Goal: Task Accomplishment & Management: Manage account settings

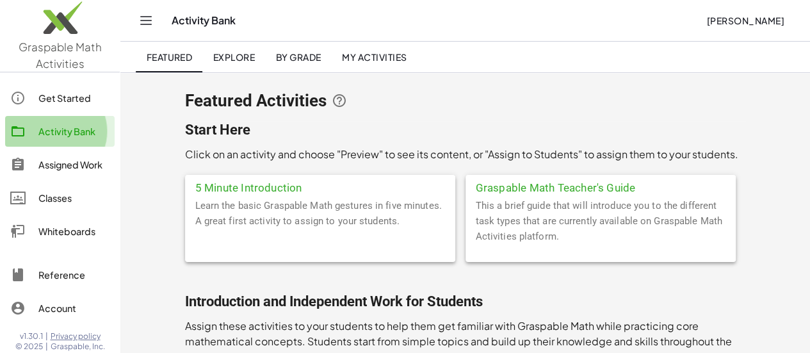
click at [54, 135] on div "Activity Bank" at bounding box center [73, 131] width 71 height 15
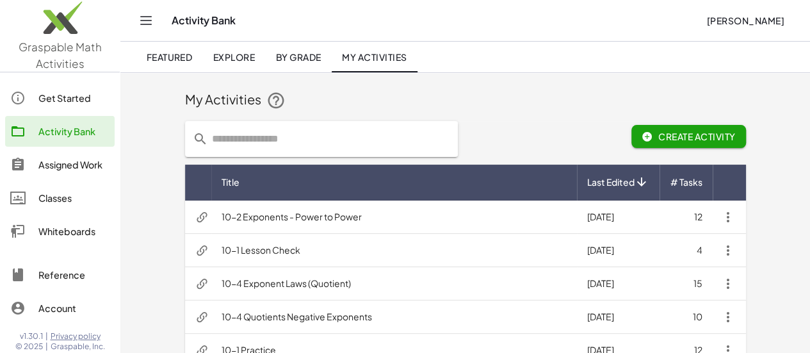
click at [222, 132] on input "text" at bounding box center [329, 139] width 242 height 36
click at [168, 56] on span "Featured" at bounding box center [169, 57] width 46 height 12
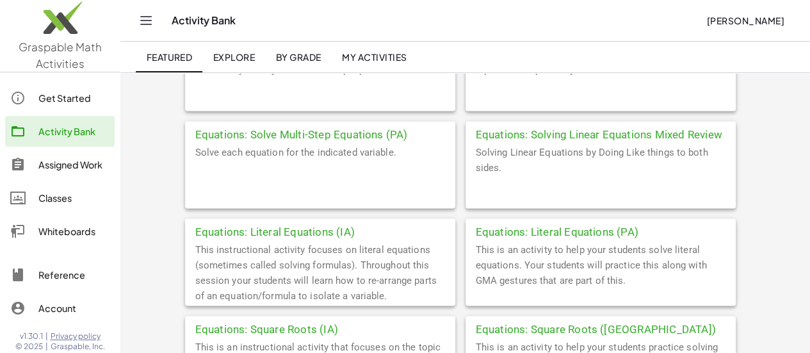
scroll to position [1174, 0]
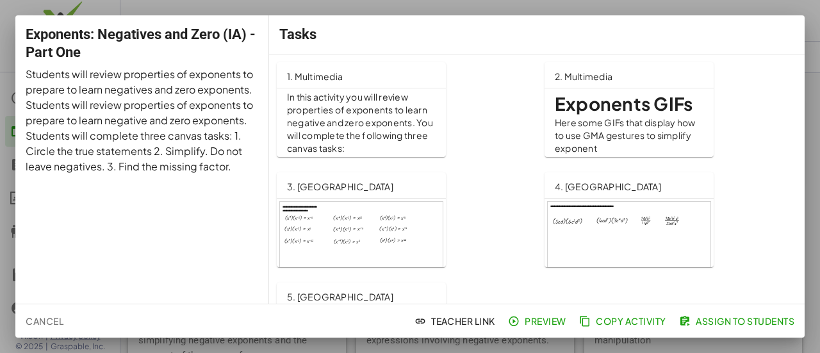
click at [814, 55] on div at bounding box center [410, 176] width 820 height 353
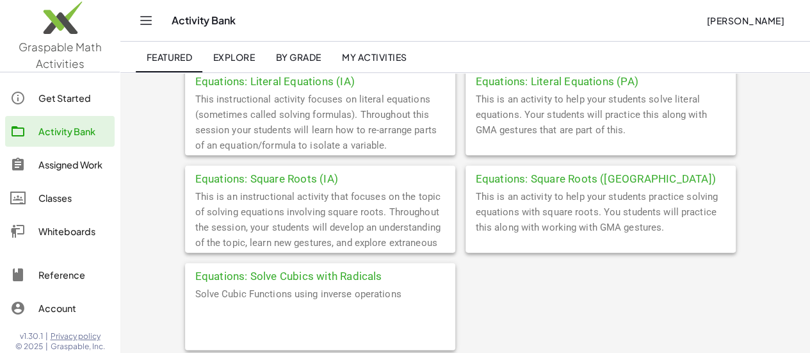
scroll to position [1281, 0]
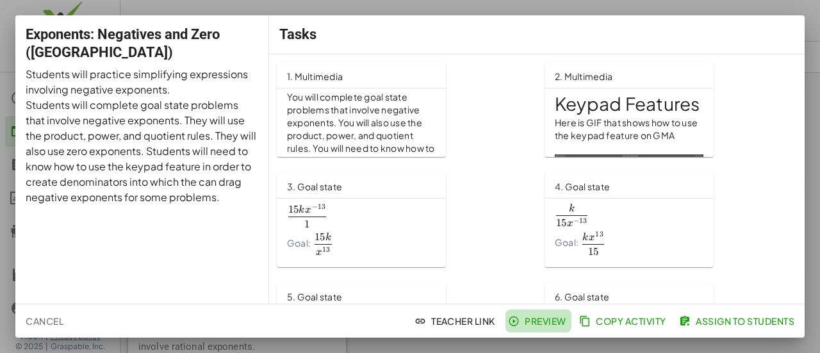
click at [534, 320] on span "Preview" at bounding box center [539, 321] width 56 height 12
click at [807, 158] on div at bounding box center [410, 176] width 820 height 353
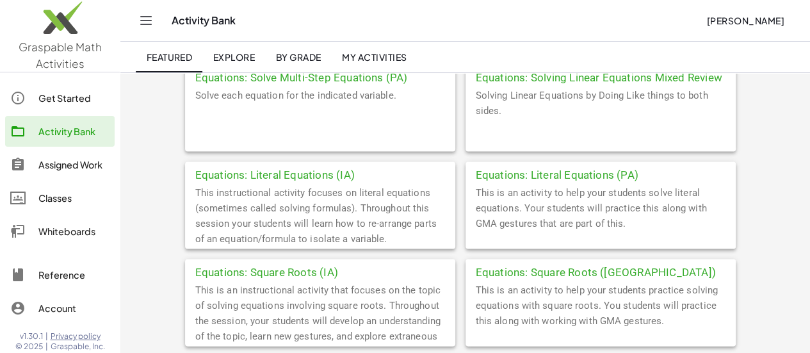
scroll to position [1281, 0]
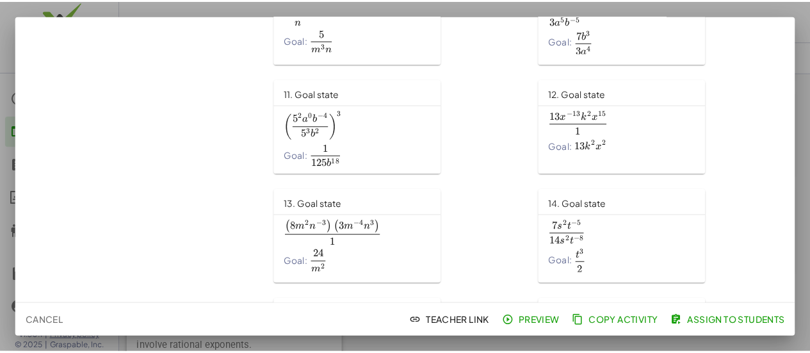
scroll to position [852, 0]
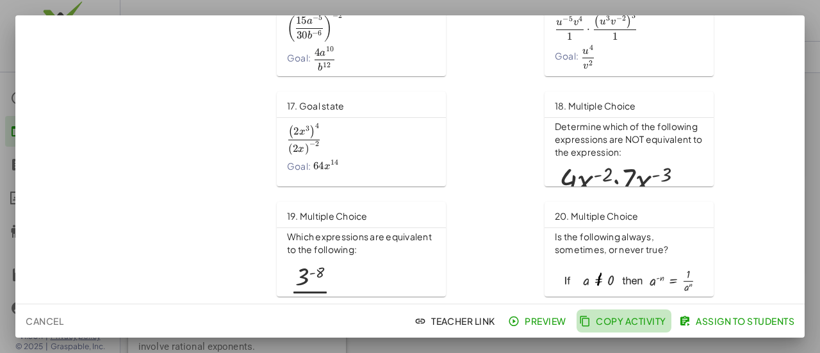
click at [637, 324] on span "Copy Activity" at bounding box center [624, 321] width 85 height 12
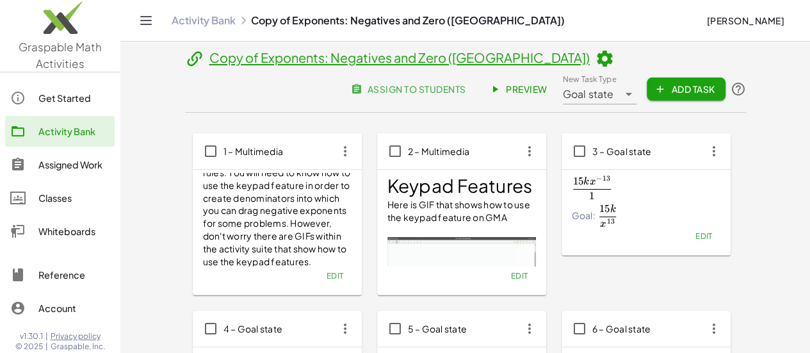
scroll to position [72, 0]
click at [548, 83] on span "Preview" at bounding box center [520, 89] width 56 height 12
click at [518, 154] on icon "button" at bounding box center [529, 151] width 23 height 23
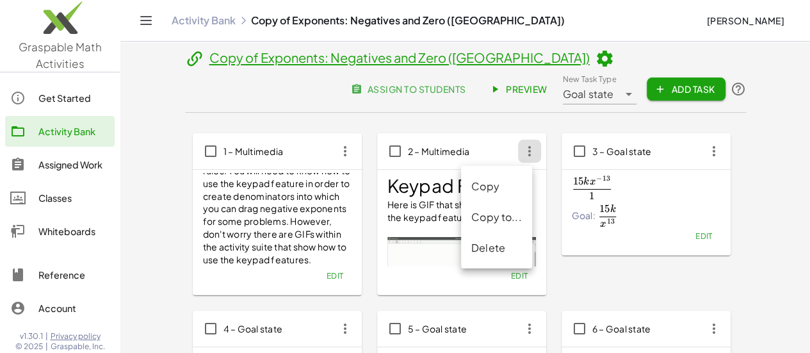
click at [498, 247] on div "Delete" at bounding box center [497, 247] width 51 height 15
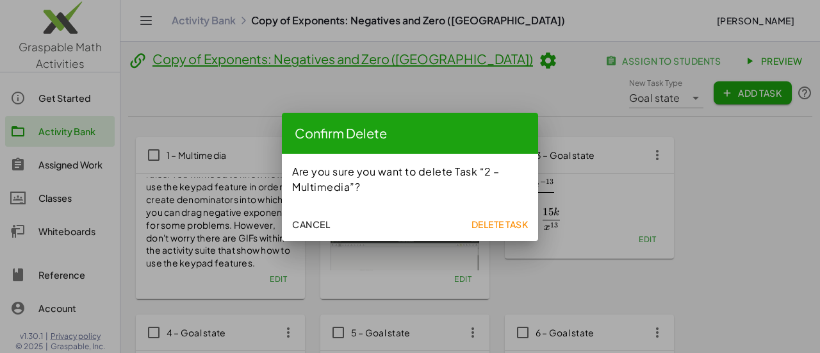
click at [505, 222] on span "Delete Task" at bounding box center [499, 224] width 57 height 12
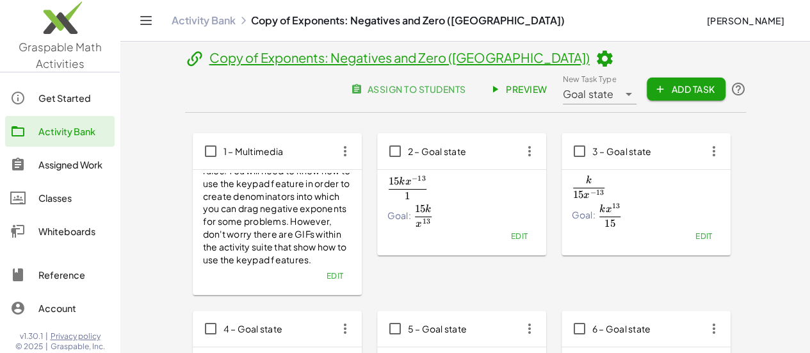
click at [334, 158] on icon "button" at bounding box center [345, 151] width 23 height 23
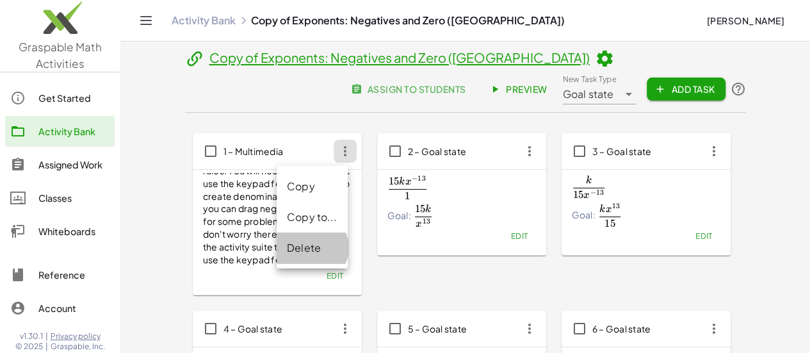
click at [291, 248] on div "Delete" at bounding box center [312, 247] width 51 height 15
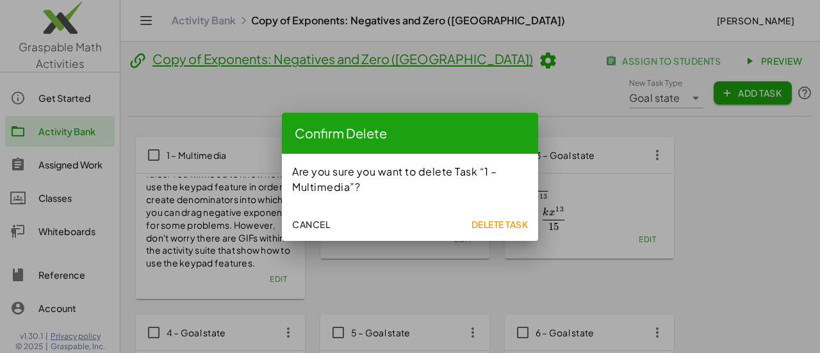
click at [488, 224] on span "Delete Task" at bounding box center [499, 224] width 57 height 12
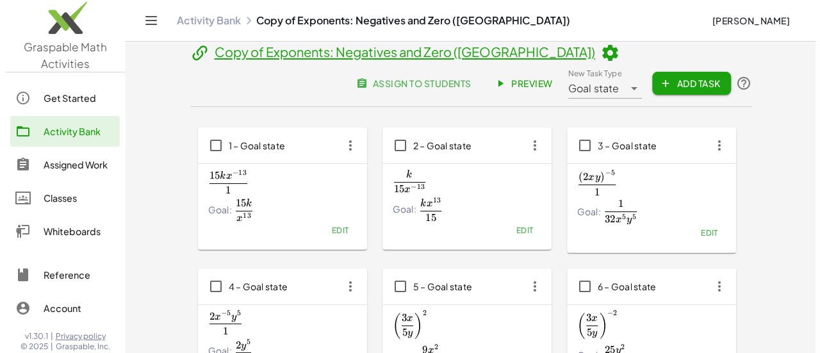
scroll to position [0, 0]
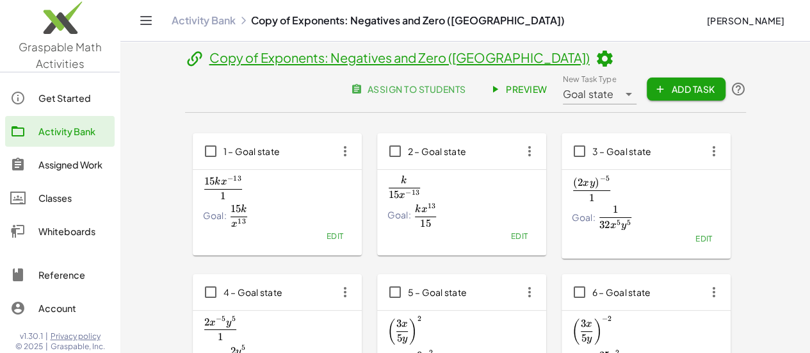
click at [595, 57] on icon at bounding box center [604, 58] width 19 height 19
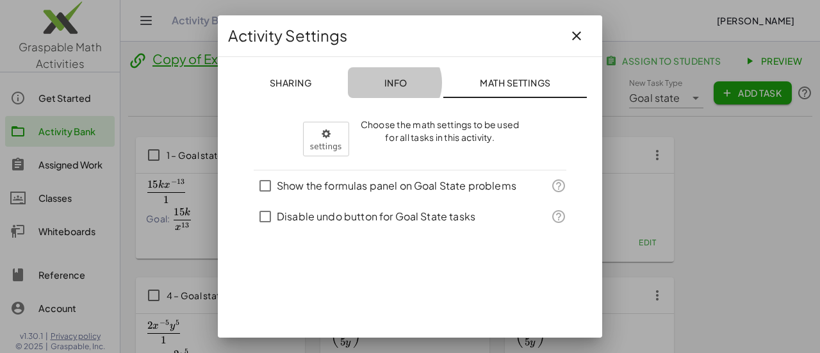
click at [397, 79] on span "Info" at bounding box center [395, 83] width 23 height 12
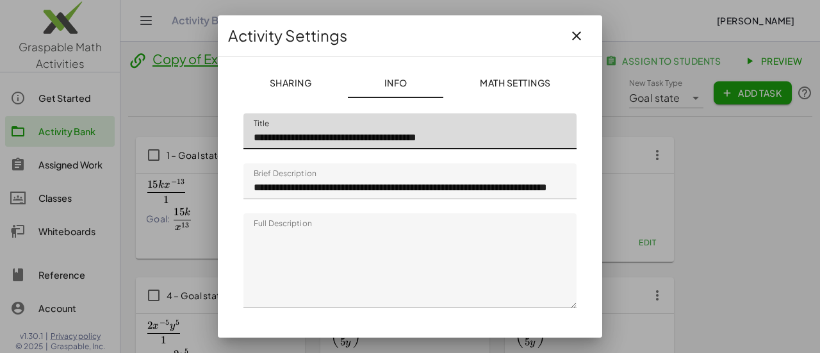
drag, startPoint x: 475, startPoint y: 135, endPoint x: 452, endPoint y: 135, distance: 23.7
click at [452, 135] on input "**********" at bounding box center [409, 131] width 333 height 36
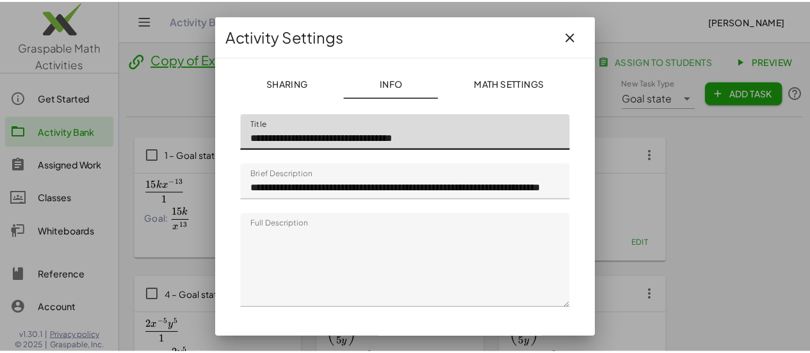
scroll to position [41, 0]
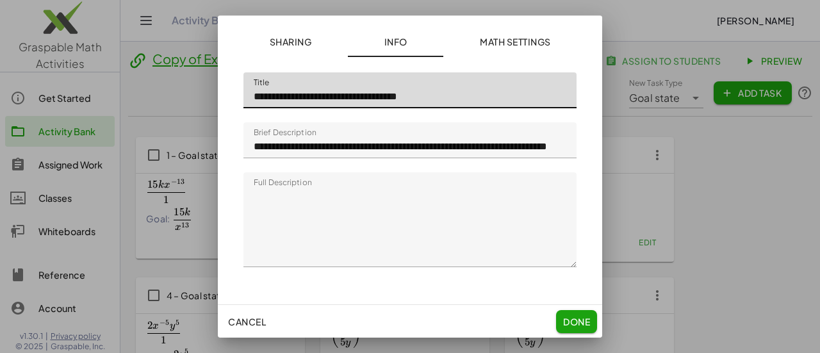
type input "**********"
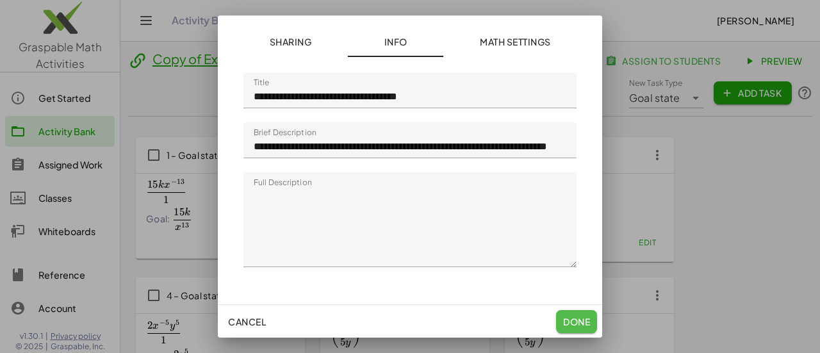
click at [578, 325] on span "Done" at bounding box center [576, 322] width 27 height 12
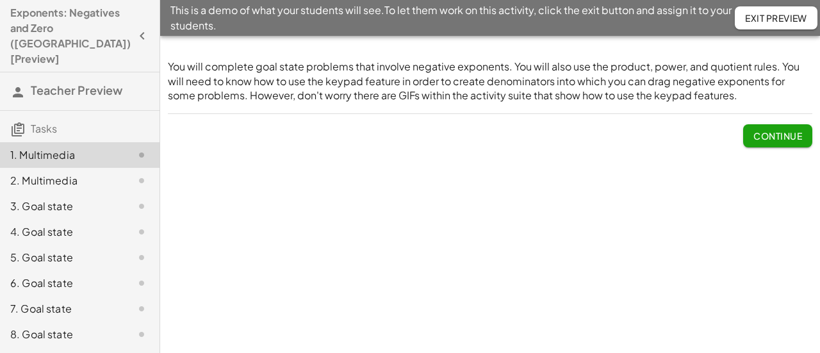
click at [58, 219] on div "2. Multimedia" at bounding box center [80, 232] width 160 height 26
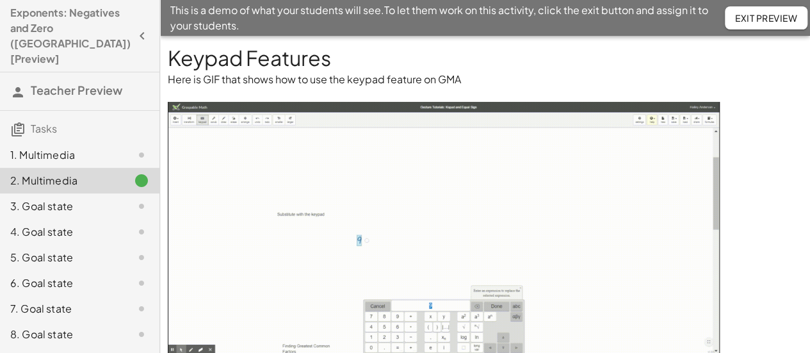
click at [77, 199] on div "3. Goal state" at bounding box center [61, 206] width 103 height 15
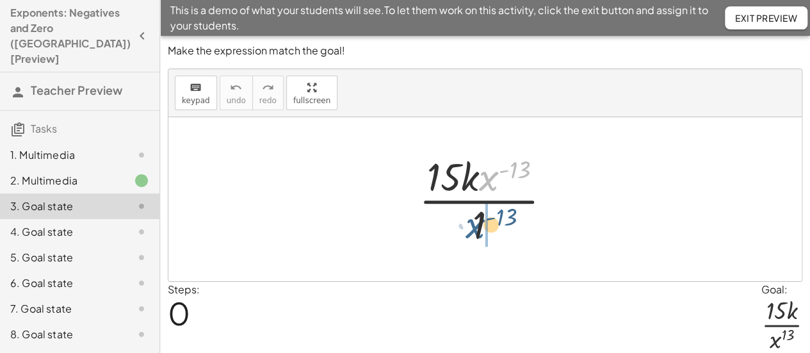
drag, startPoint x: 493, startPoint y: 180, endPoint x: 479, endPoint y: 229, distance: 50.9
click at [479, 229] on div at bounding box center [491, 199] width 156 height 99
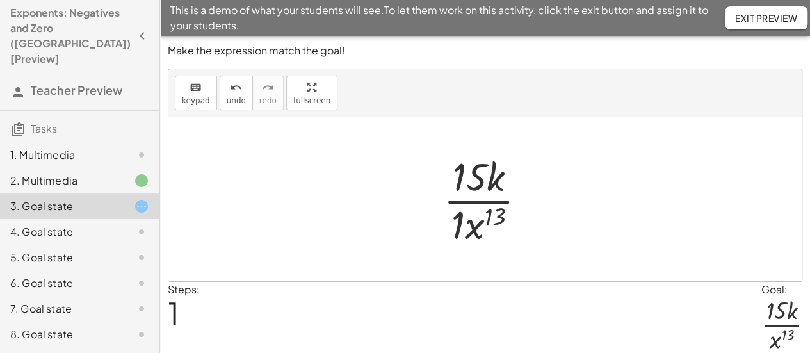
click at [454, 230] on div at bounding box center [490, 199] width 106 height 99
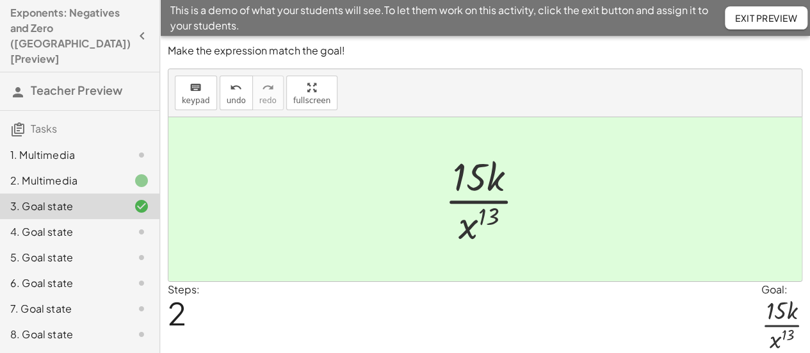
click at [47, 224] on div "4. Goal state" at bounding box center [61, 231] width 103 height 15
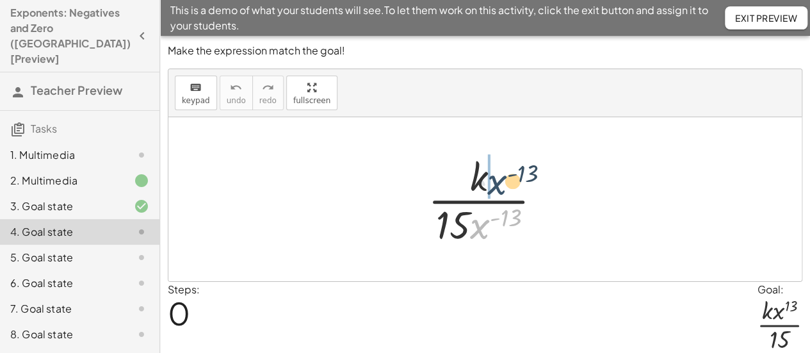
drag, startPoint x: 482, startPoint y: 233, endPoint x: 500, endPoint y: 186, distance: 49.5
click at [500, 186] on div at bounding box center [490, 199] width 137 height 99
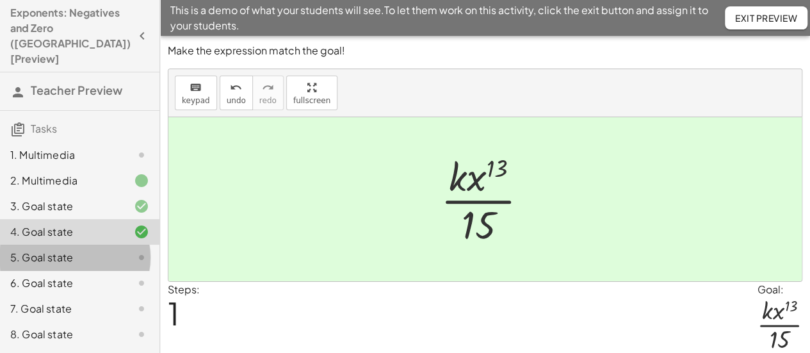
click at [67, 250] on div "5. Goal state" at bounding box center [61, 257] width 103 height 15
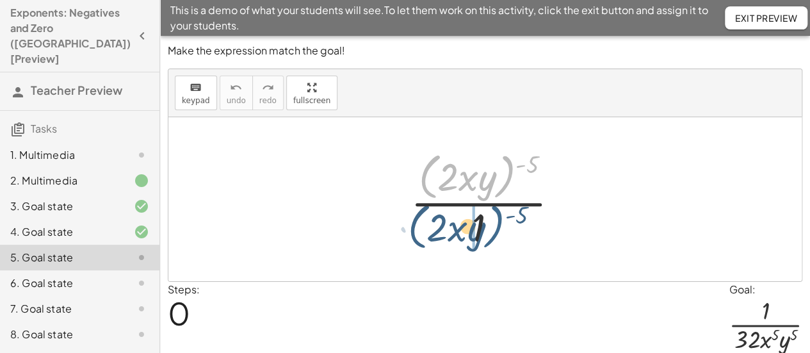
drag, startPoint x: 509, startPoint y: 174, endPoint x: 498, endPoint y: 226, distance: 53.6
click at [498, 226] on div at bounding box center [490, 199] width 172 height 104
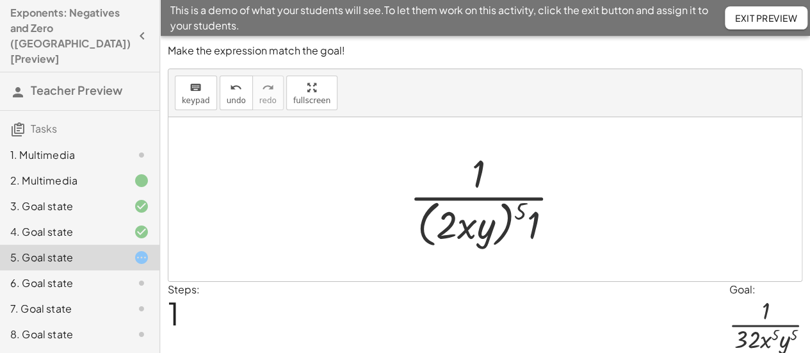
click at [531, 233] on div at bounding box center [490, 199] width 174 height 104
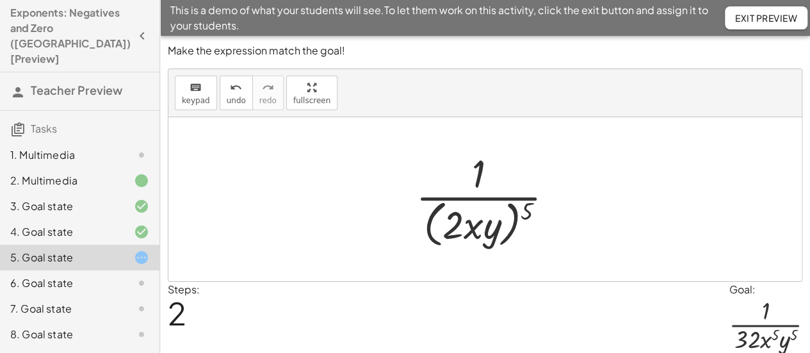
click at [514, 232] on div at bounding box center [489, 199] width 161 height 104
click at [511, 229] on div at bounding box center [489, 199] width 161 height 104
drag, startPoint x: 529, startPoint y: 212, endPoint x: 487, endPoint y: 217, distance: 42.6
click at [487, 217] on div at bounding box center [489, 199] width 161 height 104
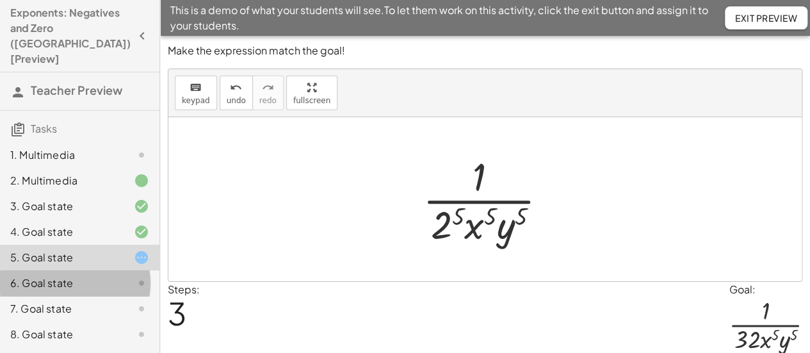
click at [33, 275] on div "6. Goal state" at bounding box center [61, 282] width 103 height 15
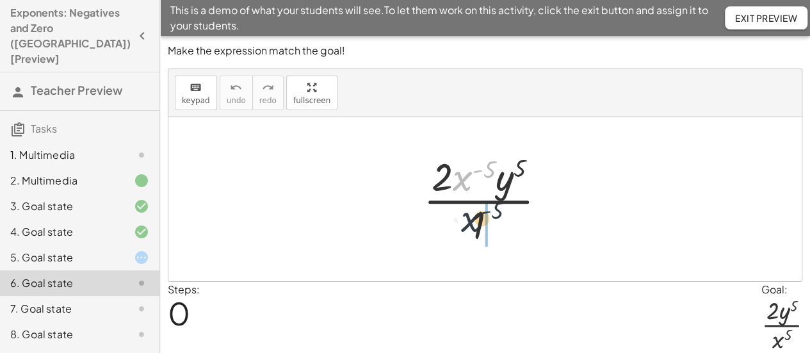
drag, startPoint x: 461, startPoint y: 179, endPoint x: 470, endPoint y: 222, distance: 43.1
click at [470, 222] on div at bounding box center [490, 199] width 146 height 99
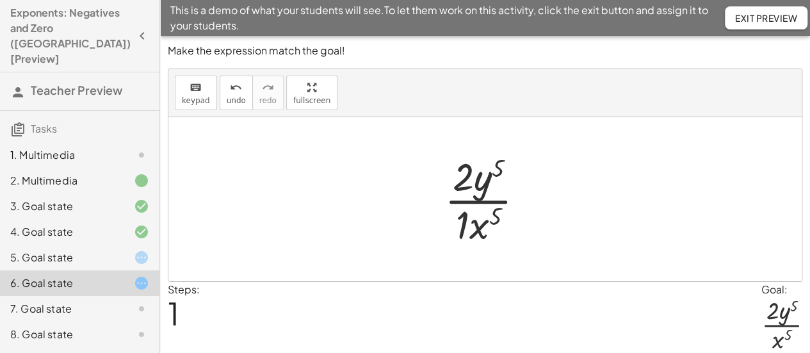
click at [461, 226] on div at bounding box center [489, 199] width 103 height 99
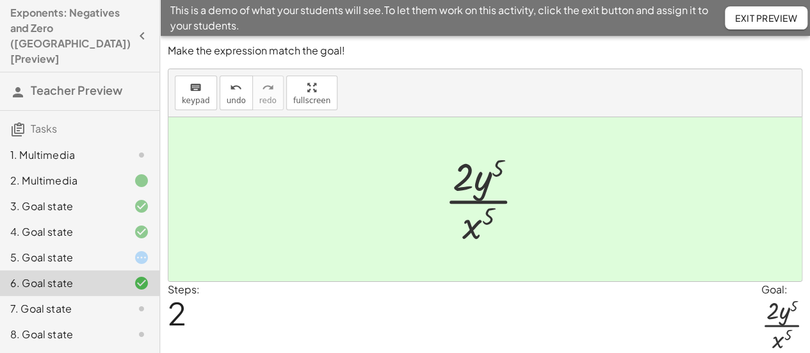
scroll to position [106, 0]
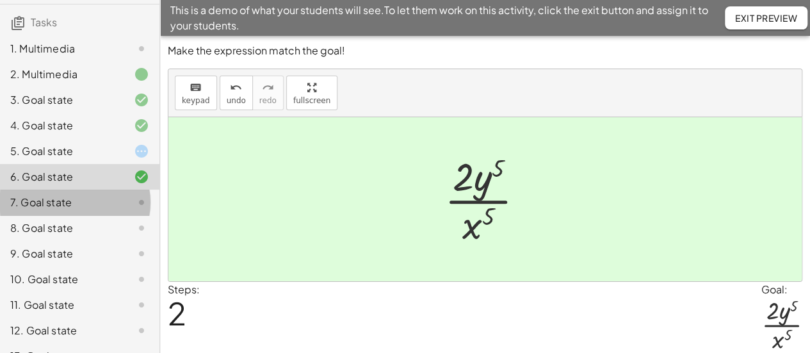
click at [60, 241] on div "7. Goal state" at bounding box center [80, 254] width 160 height 26
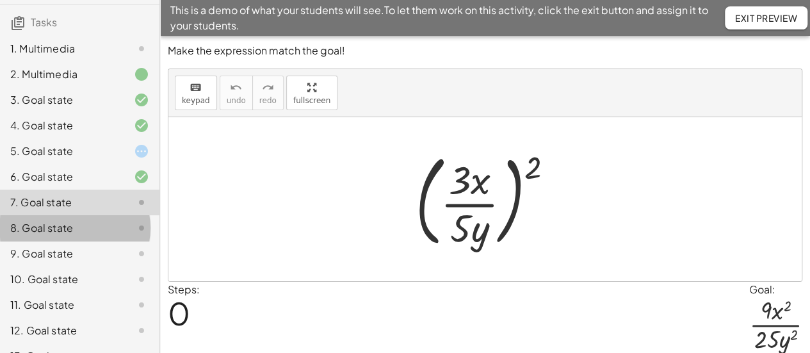
click at [63, 220] on div "8. Goal state" at bounding box center [61, 227] width 103 height 15
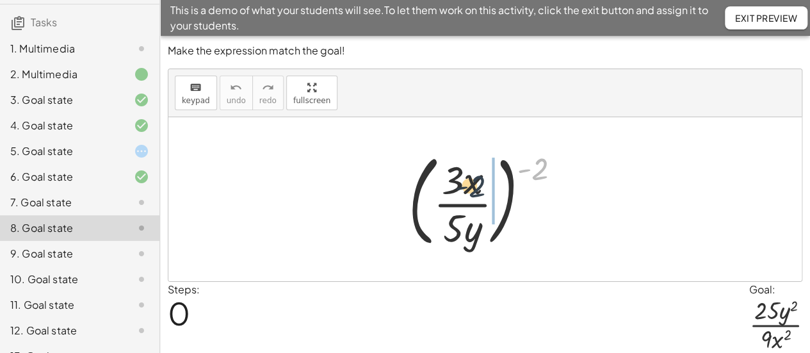
drag, startPoint x: 543, startPoint y: 161, endPoint x: 461, endPoint y: 188, distance: 86.3
click at [461, 188] on div at bounding box center [490, 199] width 176 height 106
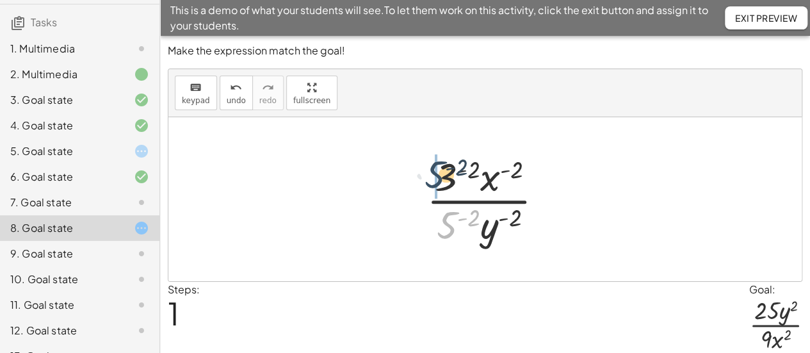
drag, startPoint x: 447, startPoint y: 232, endPoint x: 437, endPoint y: 195, distance: 37.9
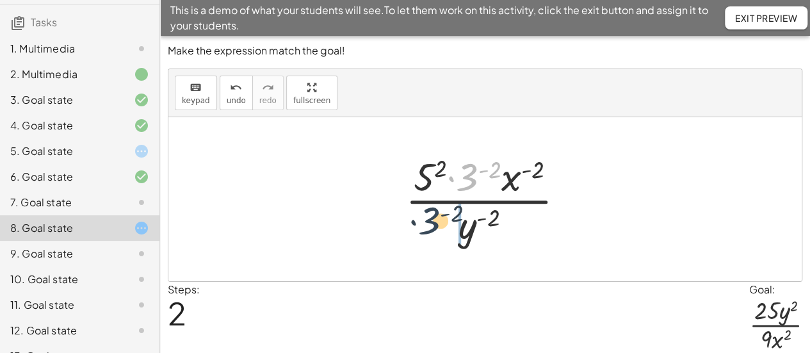
drag, startPoint x: 473, startPoint y: 182, endPoint x: 432, endPoint y: 231, distance: 63.7
click at [432, 229] on div at bounding box center [490, 199] width 183 height 99
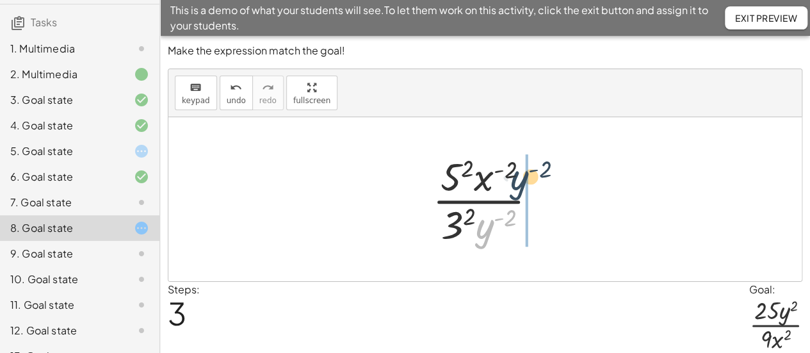
drag, startPoint x: 488, startPoint y: 231, endPoint x: 524, endPoint y: 181, distance: 61.5
click at [524, 181] on div at bounding box center [490, 199] width 128 height 99
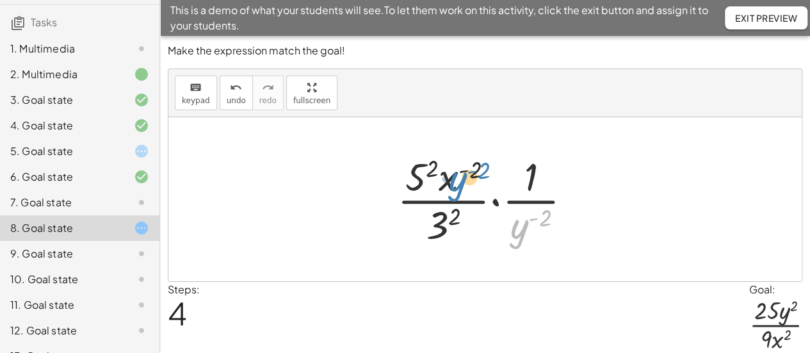
drag, startPoint x: 521, startPoint y: 233, endPoint x: 459, endPoint y: 185, distance: 77.7
click at [459, 185] on div at bounding box center [490, 199] width 199 height 99
click at [496, 200] on div at bounding box center [490, 199] width 199 height 99
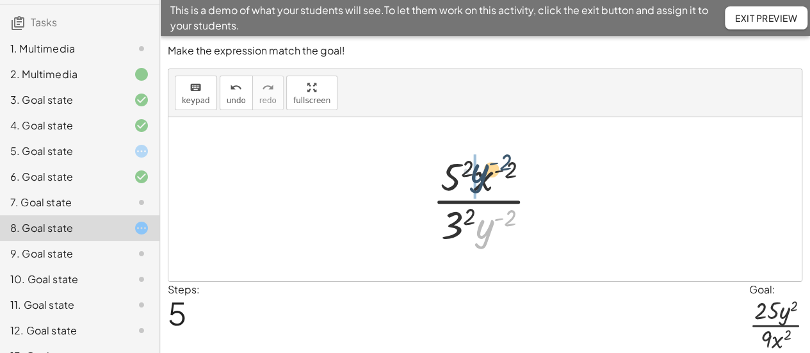
drag, startPoint x: 486, startPoint y: 231, endPoint x: 480, endPoint y: 175, distance: 56.6
click at [480, 175] on div at bounding box center [490, 199] width 128 height 99
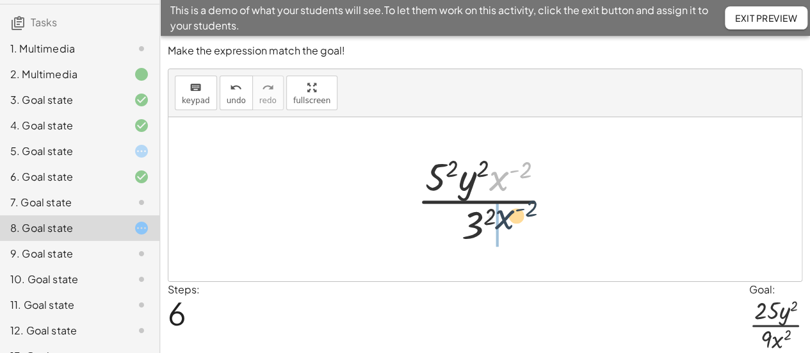
drag, startPoint x: 497, startPoint y: 181, endPoint x: 503, endPoint y: 224, distance: 42.7
click at [503, 224] on div at bounding box center [490, 199] width 159 height 99
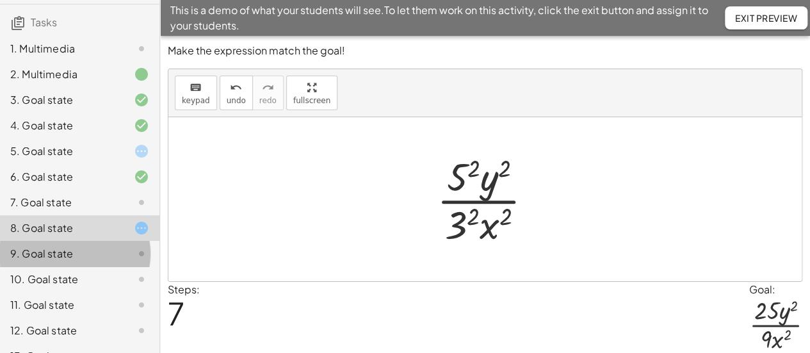
click at [31, 246] on div "9. Goal state" at bounding box center [61, 253] width 103 height 15
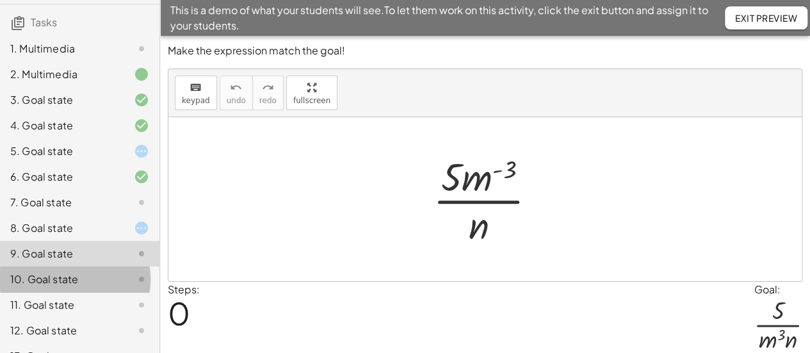
click at [42, 272] on div "10. Goal state" at bounding box center [61, 279] width 103 height 15
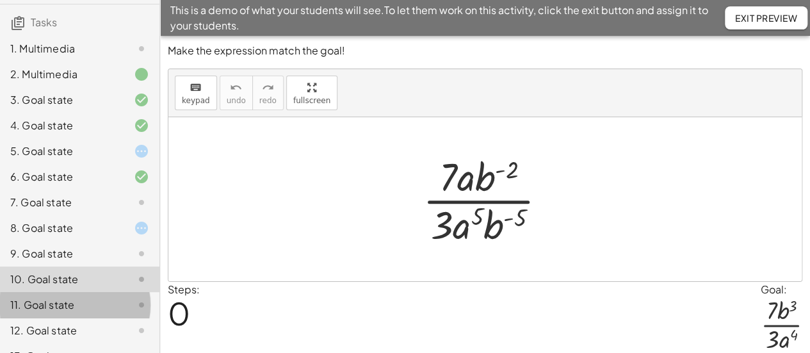
click at [50, 297] on div "11. Goal state" at bounding box center [61, 304] width 103 height 15
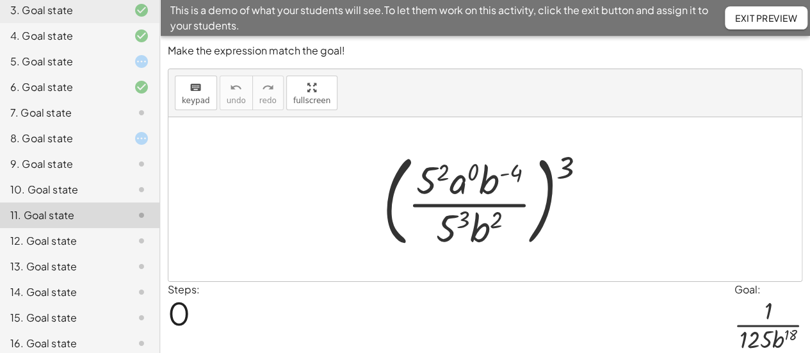
scroll to position [213, 0]
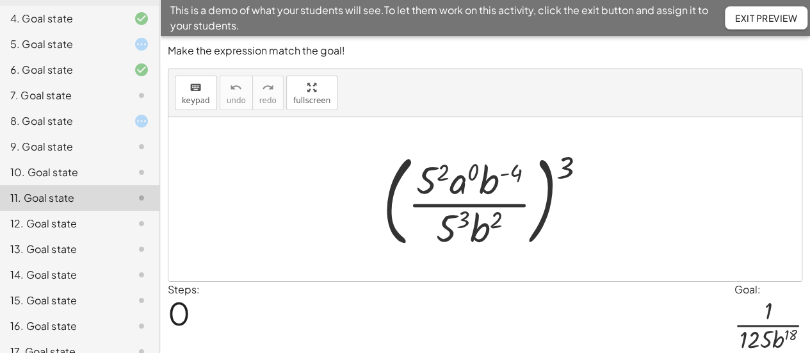
click at [62, 216] on div "12. Goal state" at bounding box center [61, 223] width 103 height 15
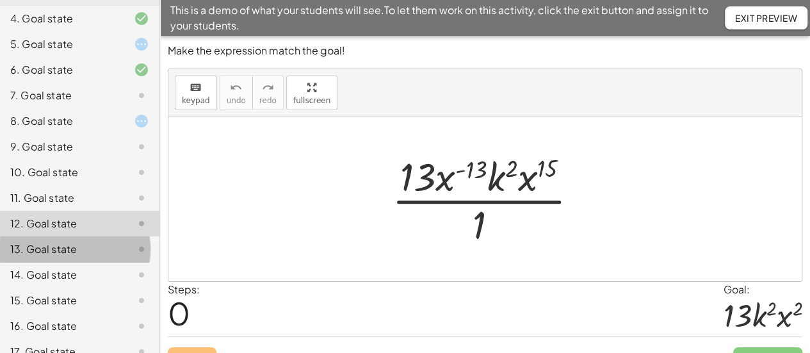
click at [69, 288] on div "13. Goal state" at bounding box center [80, 301] width 160 height 26
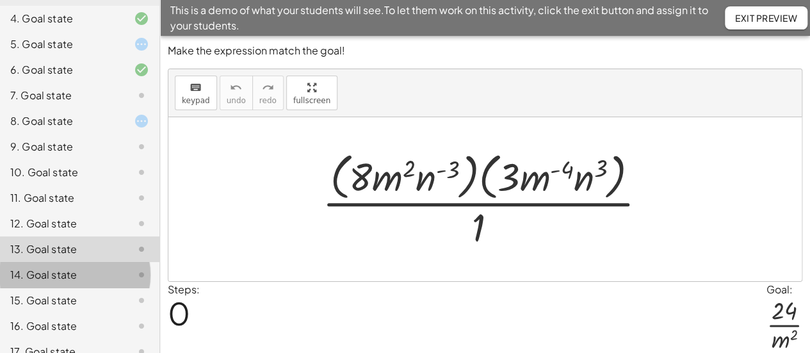
click at [69, 267] on div "14. Goal state" at bounding box center [61, 274] width 103 height 15
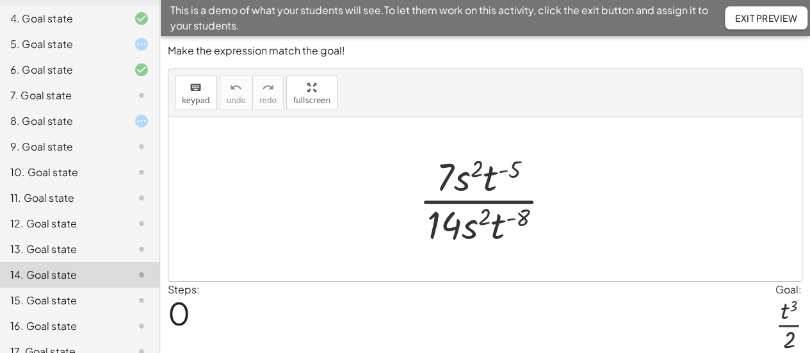
scroll to position [301, 0]
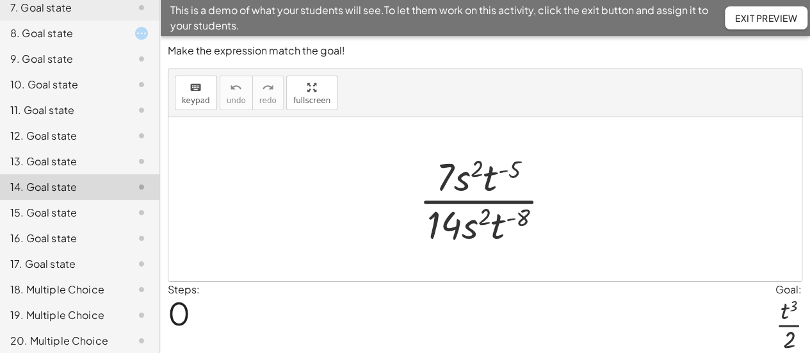
click at [60, 205] on div "15. Goal state" at bounding box center [61, 212] width 103 height 15
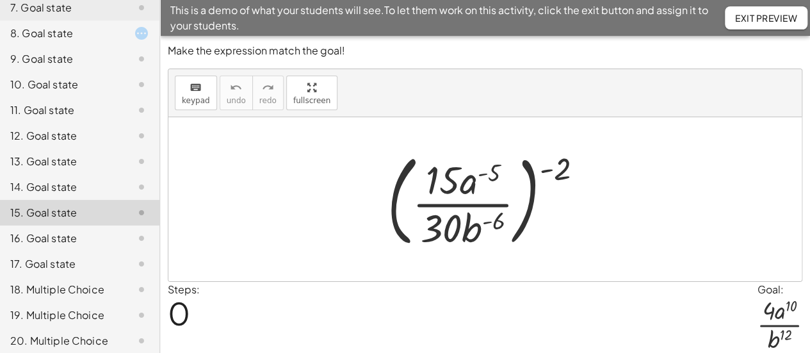
click at [59, 231] on div "16. Goal state" at bounding box center [61, 238] width 103 height 15
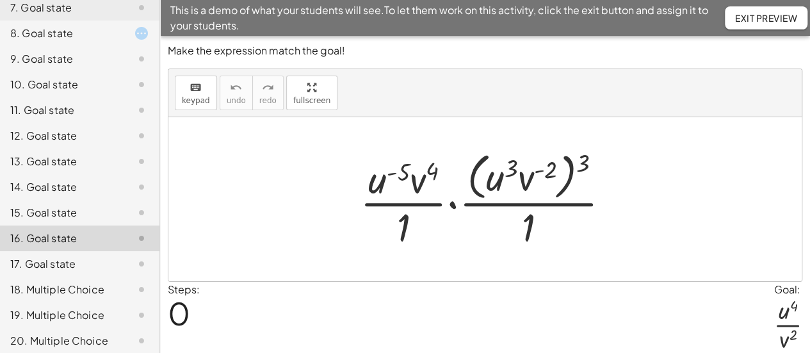
click at [60, 256] on div "17. Goal state" at bounding box center [61, 263] width 103 height 15
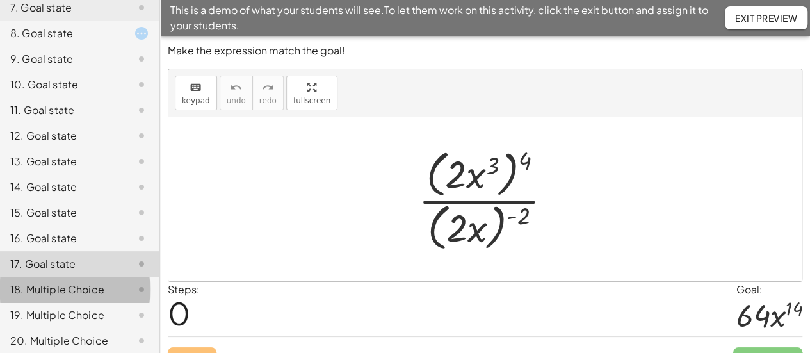
click at [79, 282] on div "18. Multiple Choice" at bounding box center [61, 289] width 103 height 15
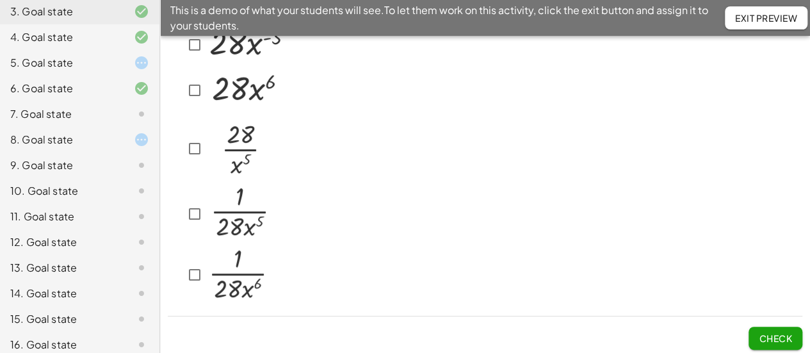
scroll to position [301, 0]
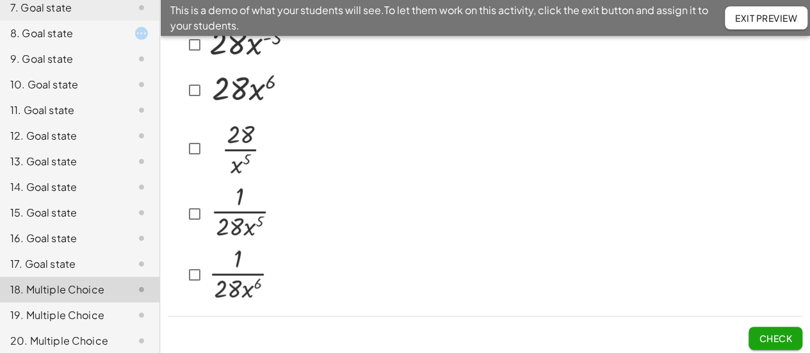
click at [74, 308] on div "19. Multiple Choice" at bounding box center [61, 315] width 103 height 15
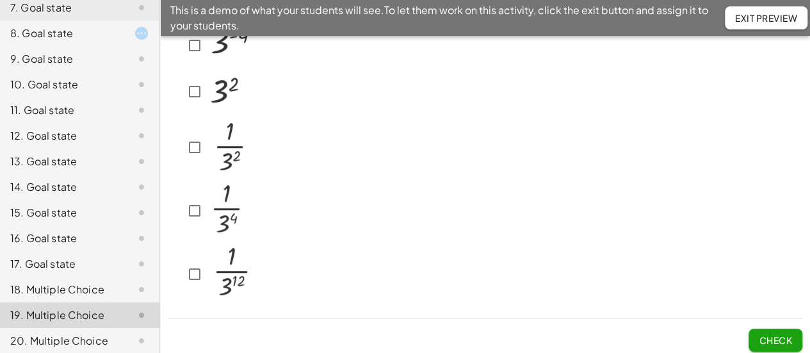
scroll to position [165, 0]
click at [44, 333] on div "20. Multiple Choice" at bounding box center [61, 340] width 103 height 15
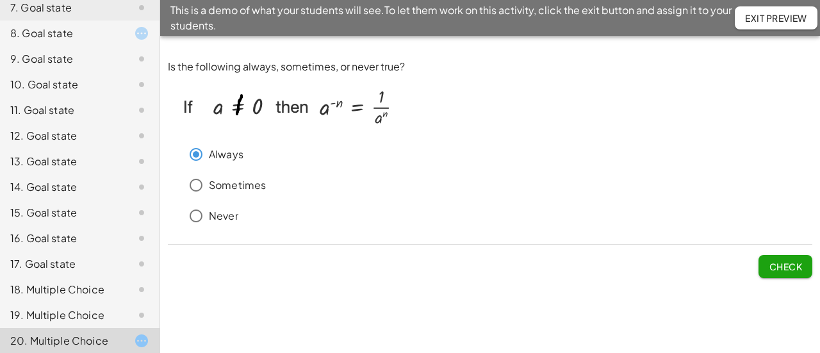
click at [802, 263] on button "Check" at bounding box center [786, 266] width 54 height 23
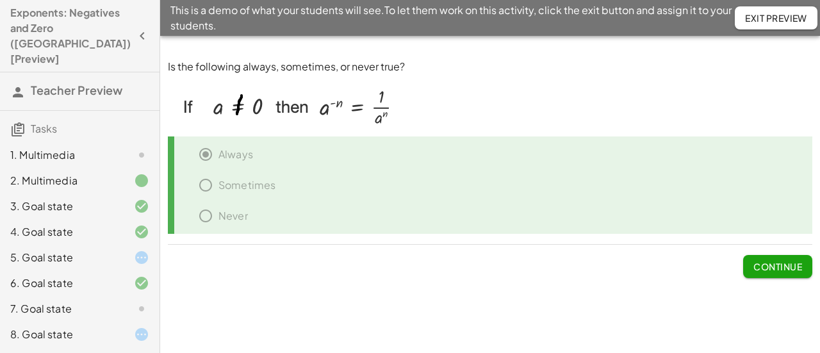
click at [801, 25] on button "Exit Preview" at bounding box center [776, 17] width 83 height 23
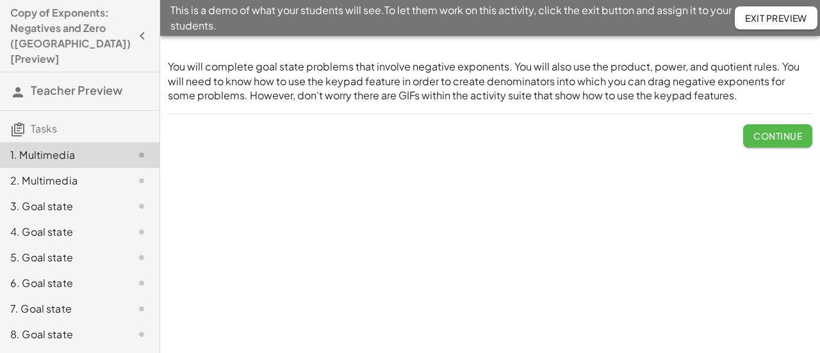
click at [785, 141] on span "Continue" at bounding box center [777, 136] width 49 height 12
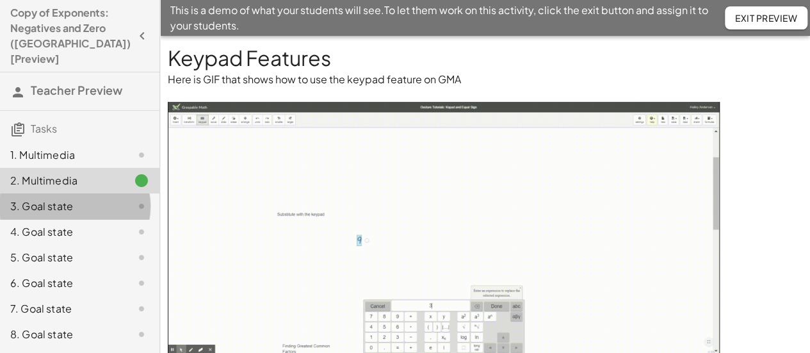
click at [63, 199] on div "3. Goal state" at bounding box center [61, 206] width 103 height 15
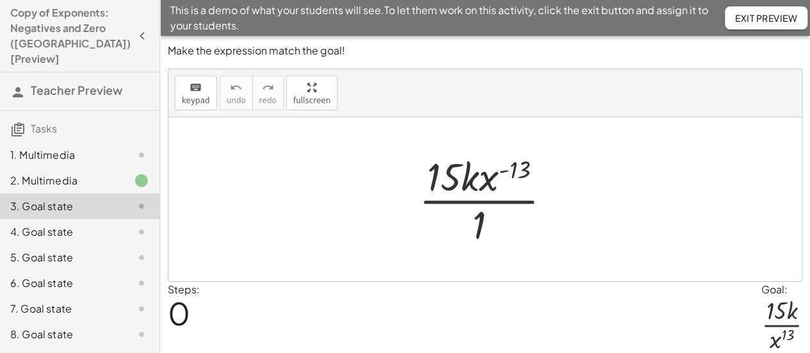
click at [59, 173] on div "2. Multimedia" at bounding box center [61, 180] width 103 height 15
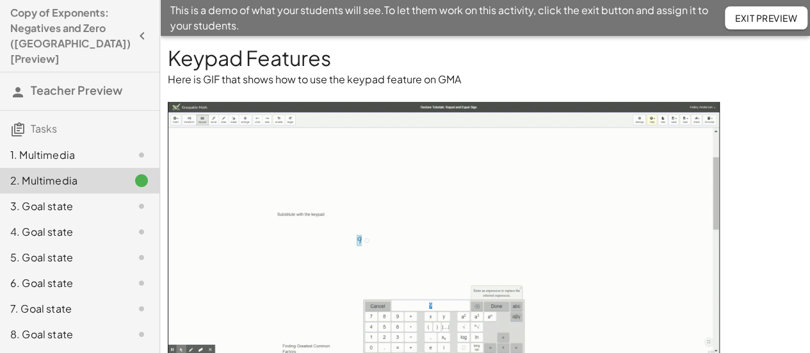
click at [59, 147] on div "1. Multimedia" at bounding box center [61, 154] width 103 height 15
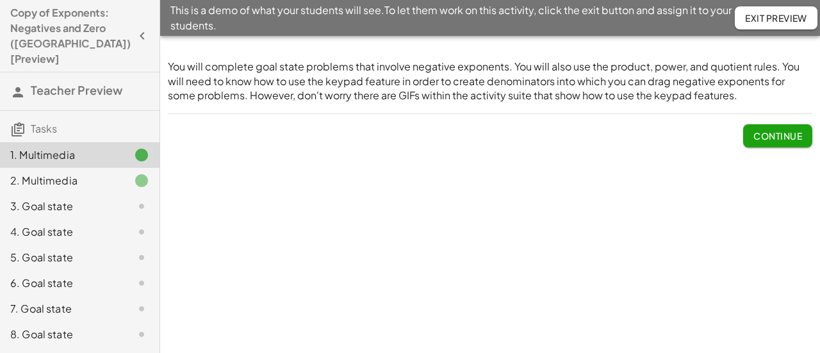
click at [804, 17] on span "Exit Preview" at bounding box center [776, 18] width 62 height 12
